Goal: Find specific page/section: Find specific page/section

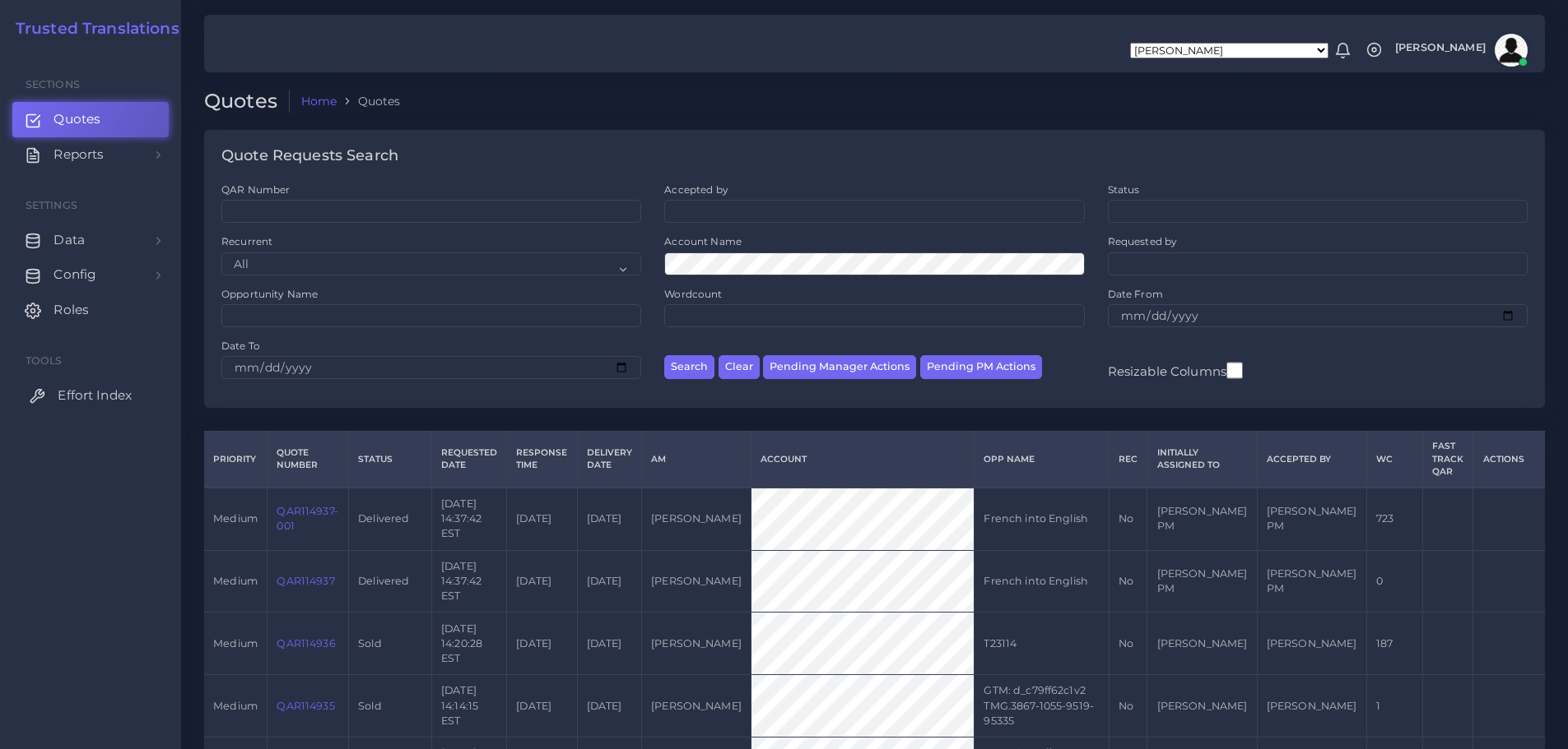
click at [112, 395] on span "Effort Index" at bounding box center [95, 395] width 74 height 19
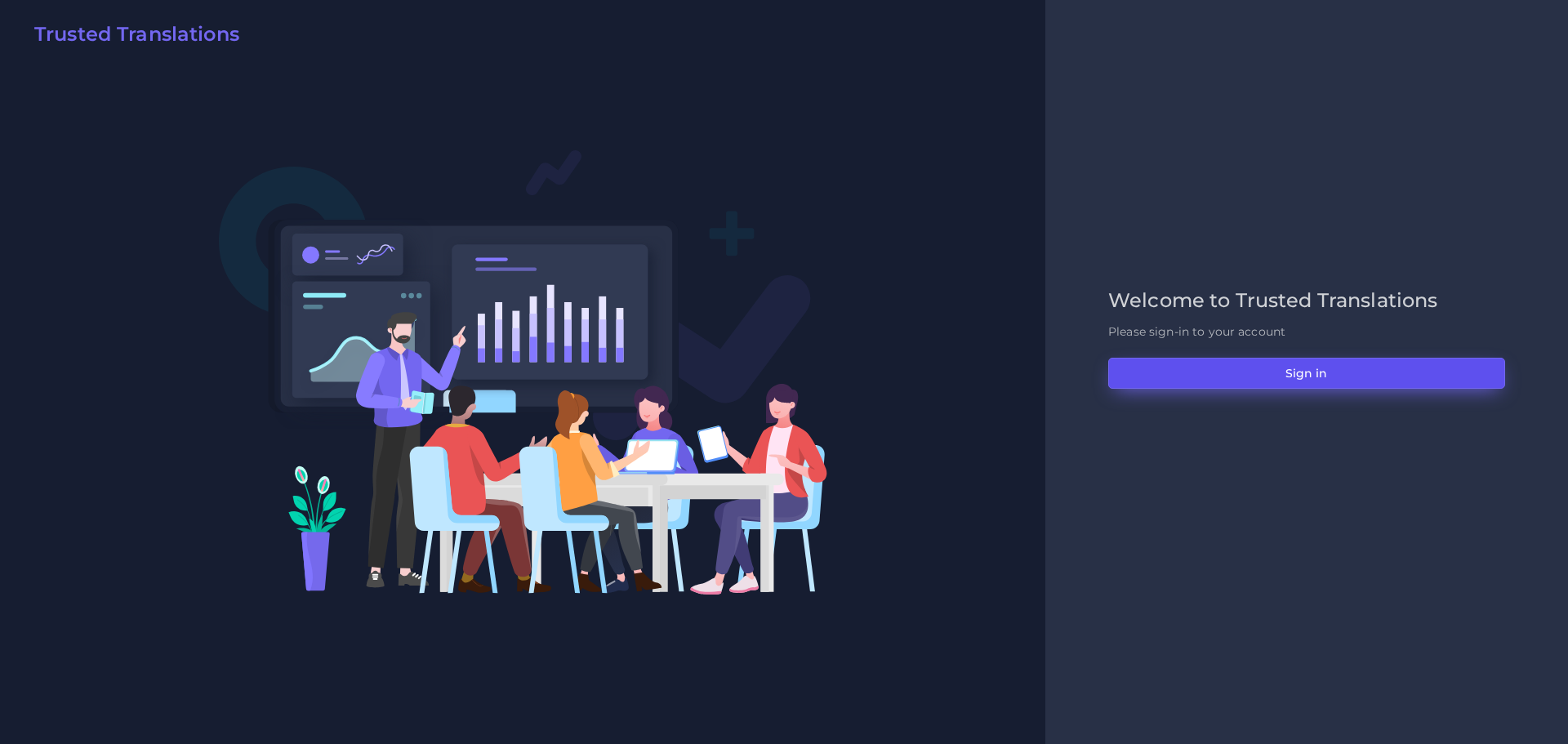
click at [1213, 370] on button "Sign in" at bounding box center [1306, 373] width 397 height 31
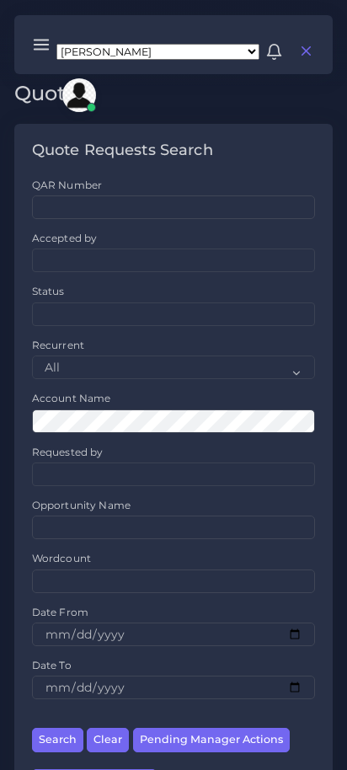
click at [35, 40] on line at bounding box center [42, 40] width 14 height 0
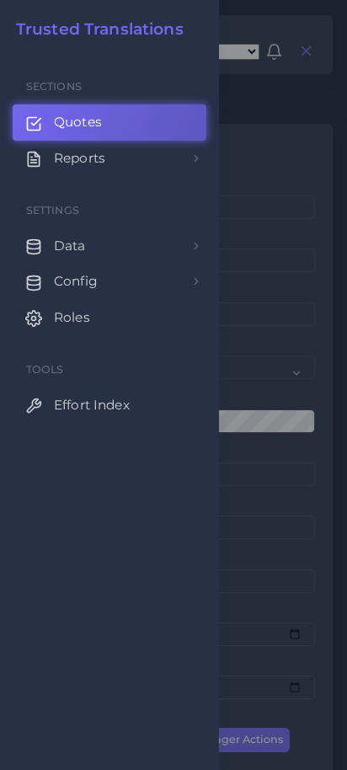
click at [300, 99] on div at bounding box center [173, 462] width 347 height 924
